Goal: Information Seeking & Learning: Learn about a topic

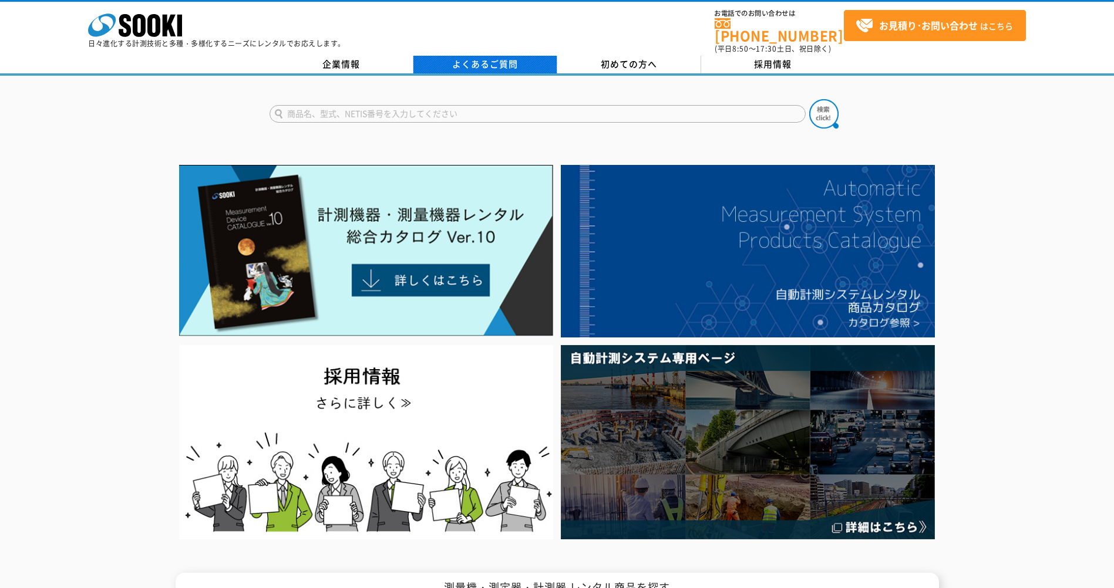
click at [497, 56] on link "よくあるご質問" at bounding box center [485, 65] width 144 height 18
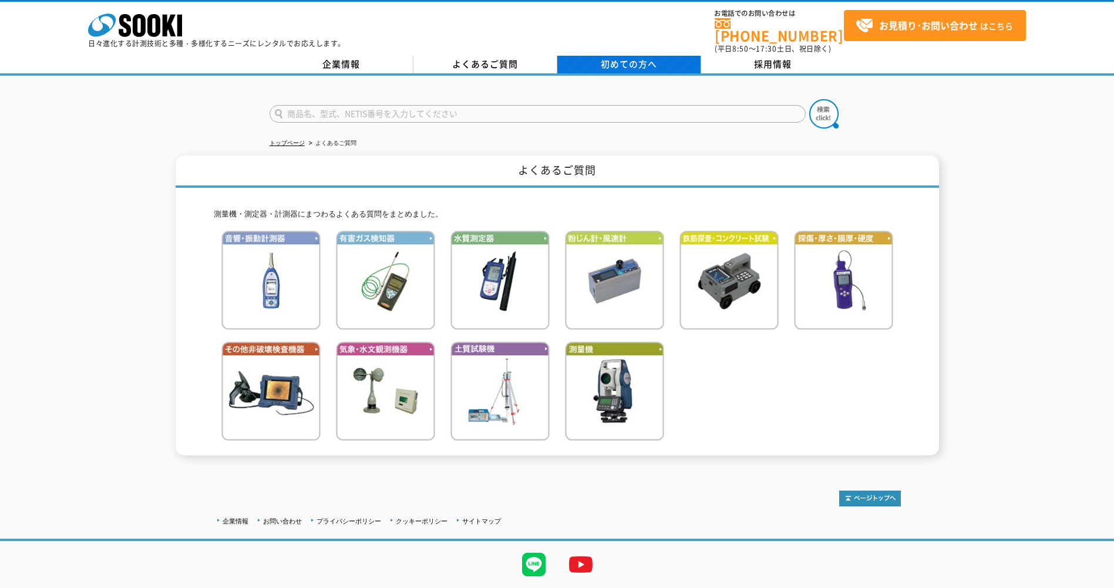
click at [631, 58] on span "初めての方へ" at bounding box center [629, 64] width 56 height 13
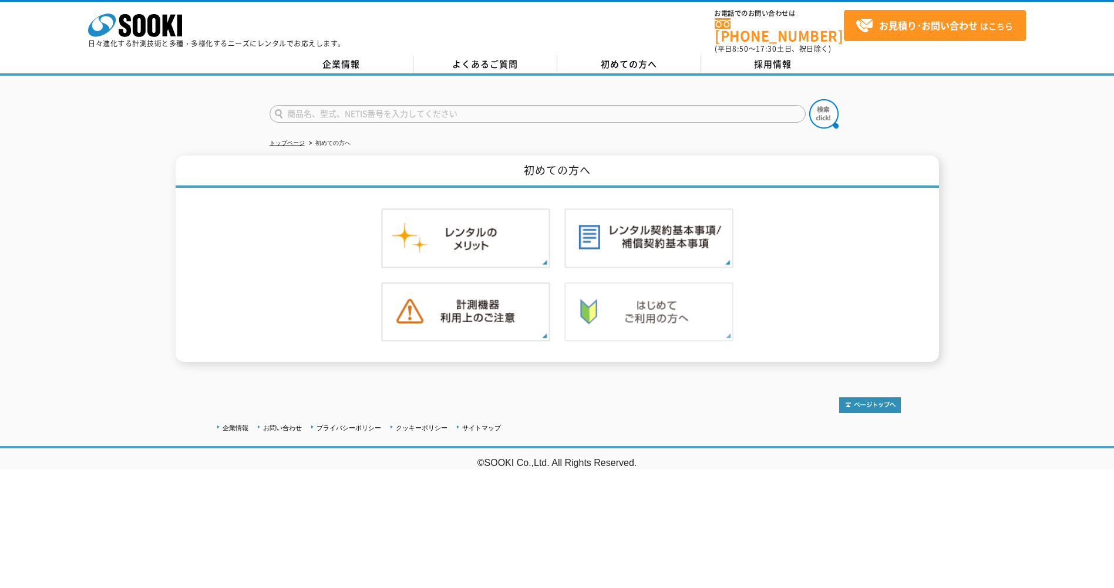
click at [632, 310] on img at bounding box center [648, 312] width 169 height 60
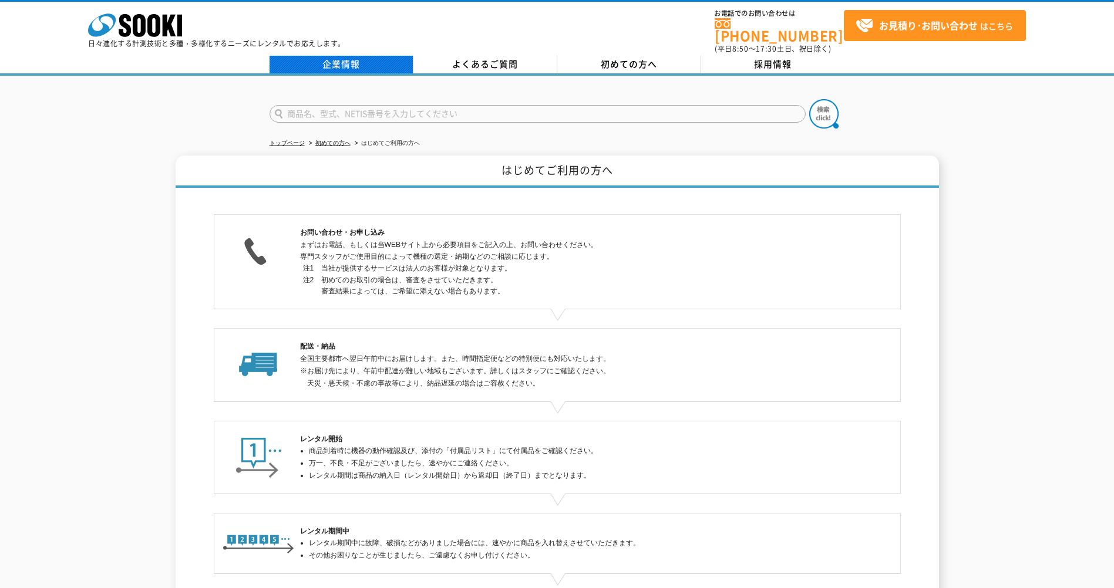
click at [318, 56] on link "企業情報" at bounding box center [342, 65] width 144 height 18
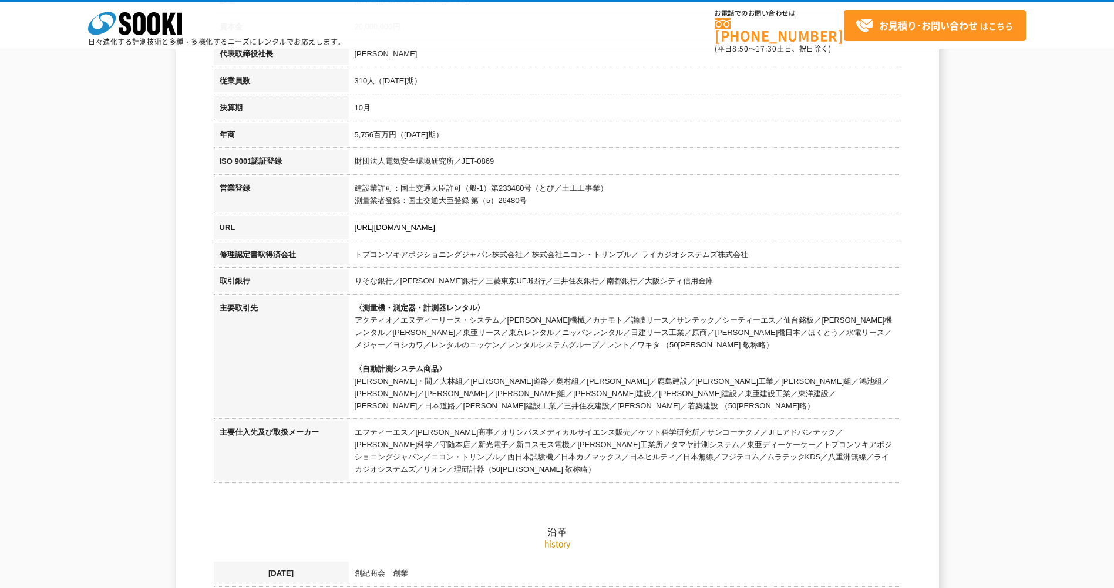
scroll to position [352, 0]
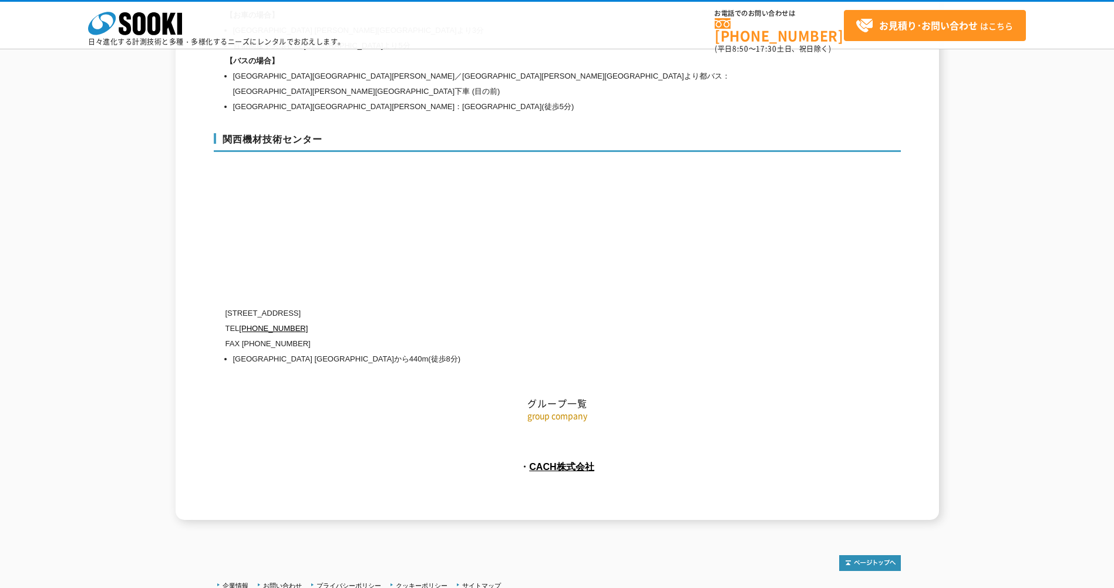
drag, startPoint x: 424, startPoint y: 202, endPoint x: 439, endPoint y: 400, distance: 198.5
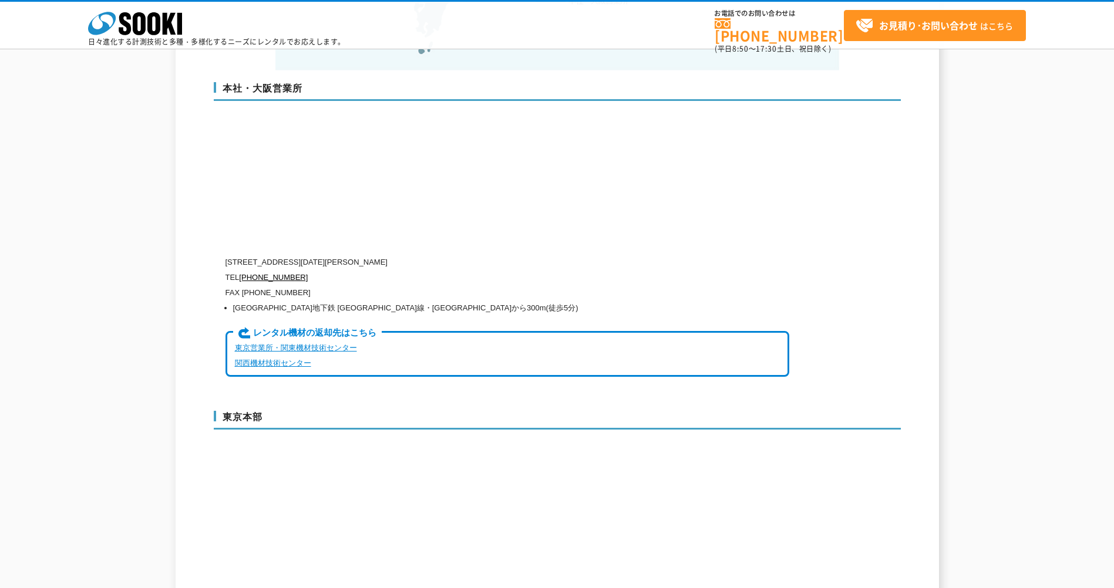
scroll to position [2719, 0]
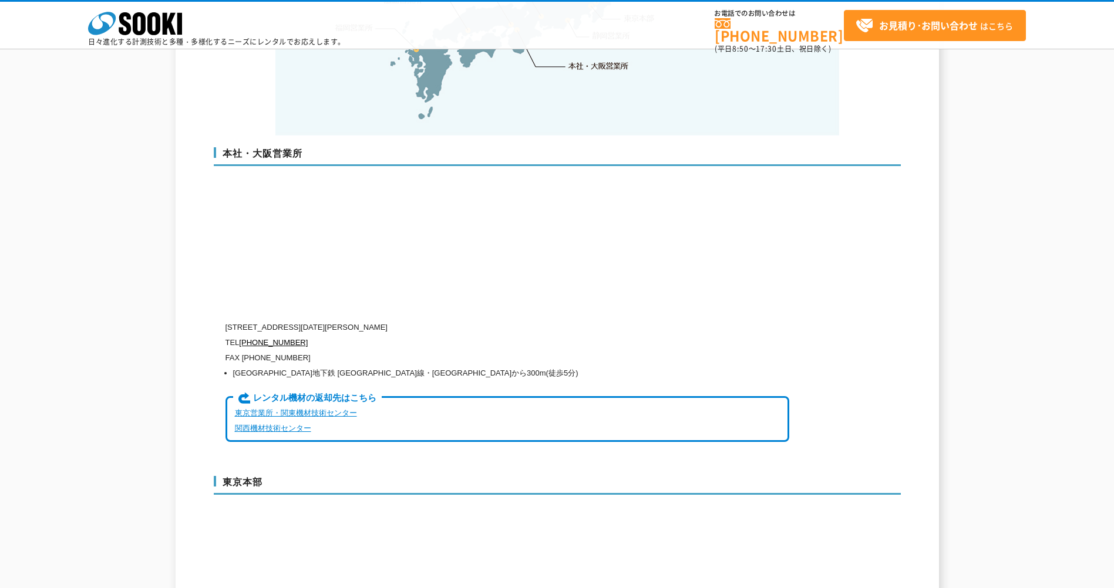
drag, startPoint x: 481, startPoint y: 291, endPoint x: 486, endPoint y: 244, distance: 46.7
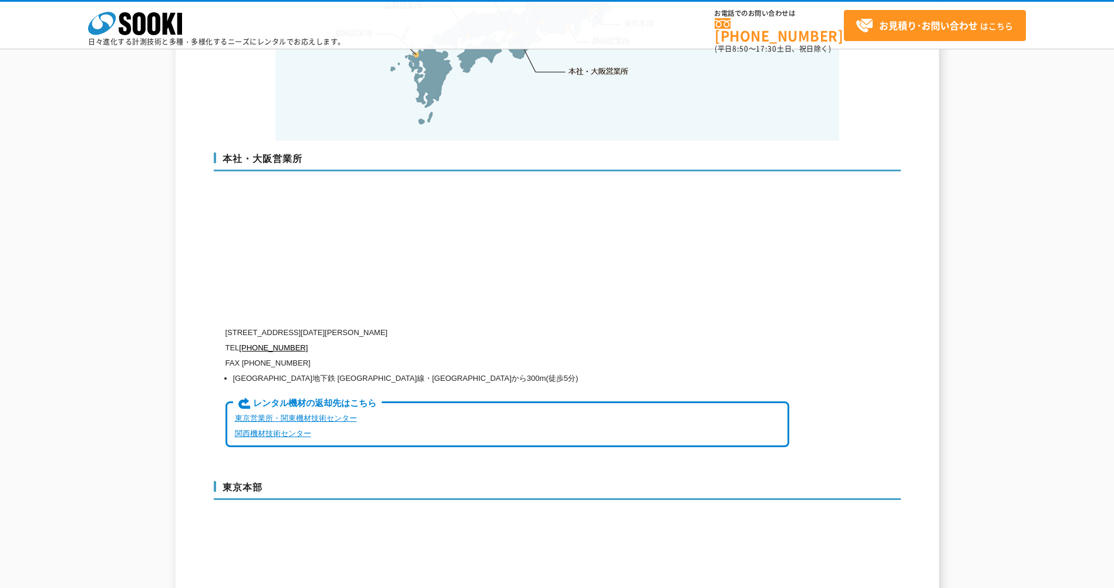
click at [284, 414] on link "東京営業所・関東機材技術センター" at bounding box center [296, 418] width 122 height 9
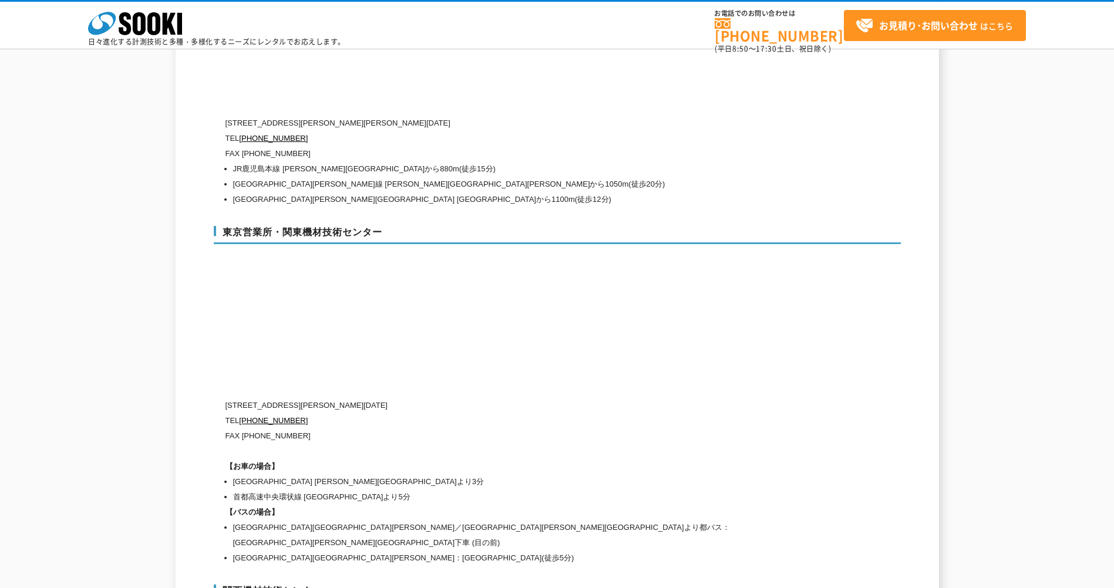
scroll to position [4669, 0]
